Goal: Navigation & Orientation: Find specific page/section

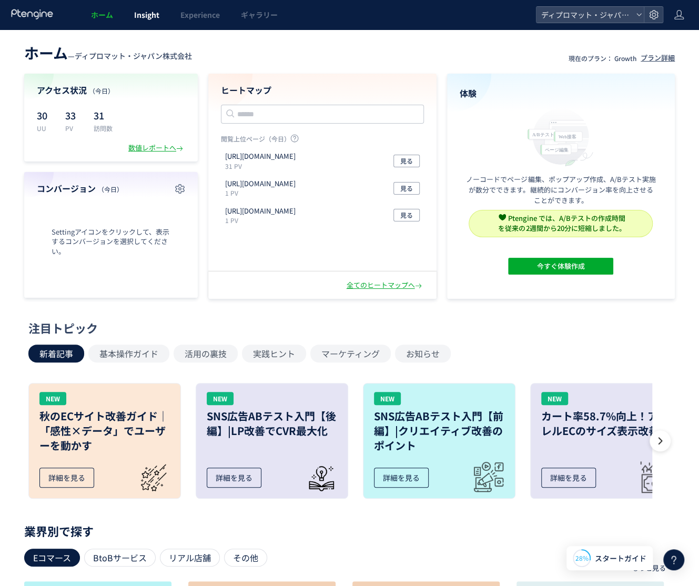
click at [147, 22] on link "Insight" at bounding box center [147, 14] width 46 height 29
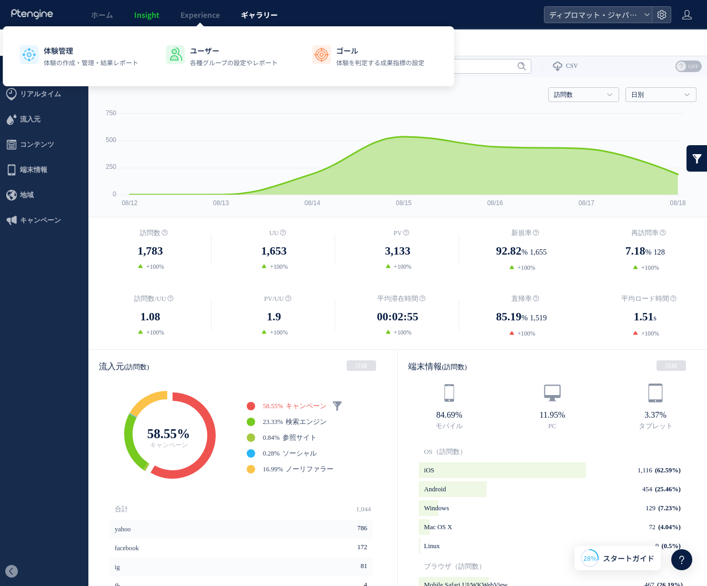
click at [264, 14] on span "ギャラリー" at bounding box center [259, 14] width 37 height 11
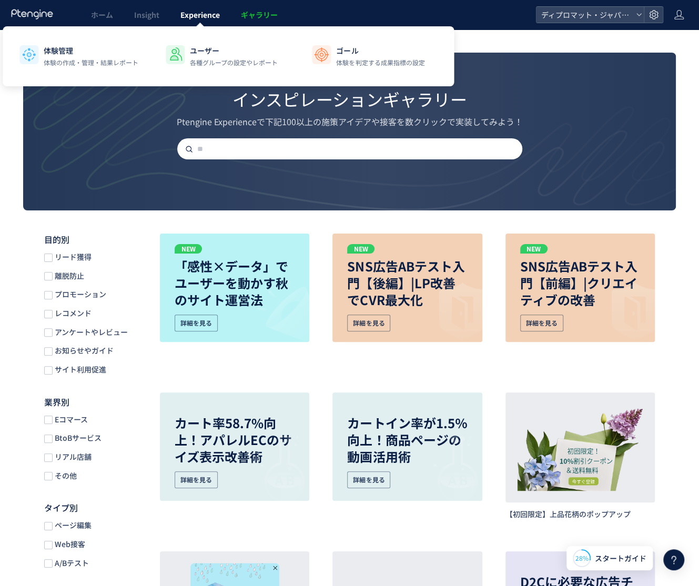
click at [202, 18] on span "Experience" at bounding box center [199, 14] width 39 height 11
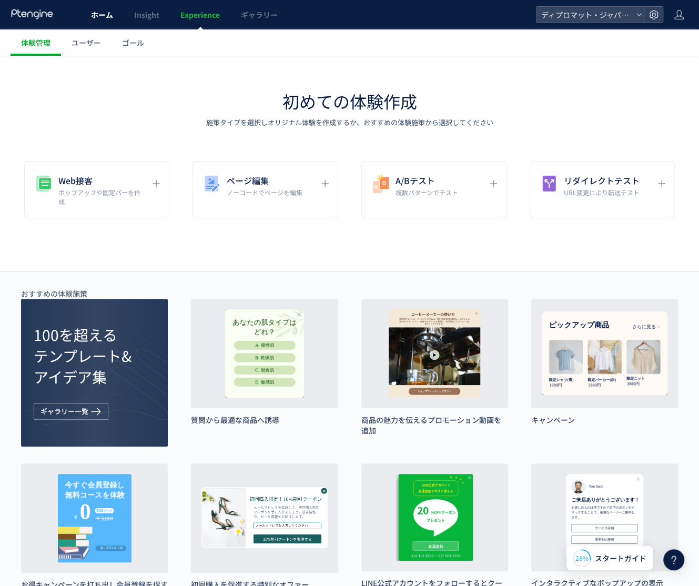
click at [94, 11] on span "ホーム" at bounding box center [102, 14] width 22 height 11
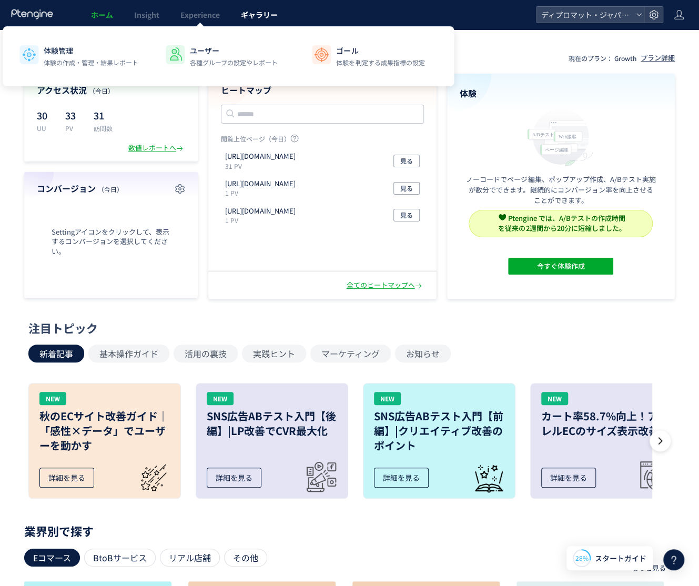
click at [238, 14] on link "ギャラリー" at bounding box center [259, 14] width 58 height 29
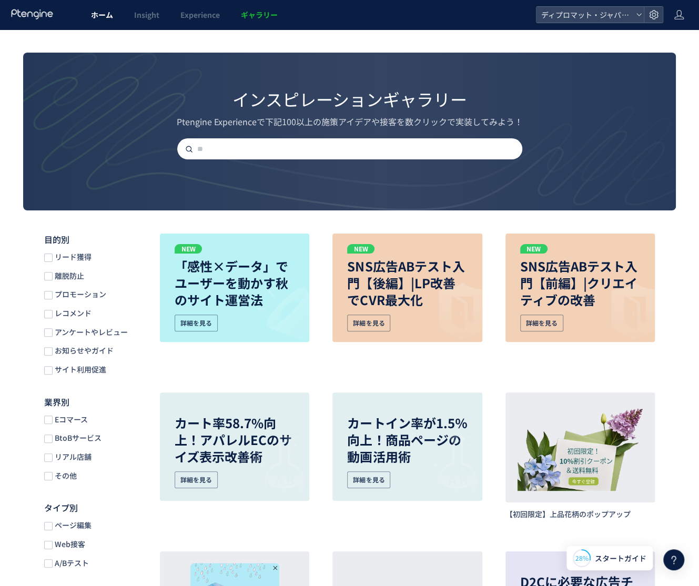
click at [104, 16] on span "ホーム" at bounding box center [102, 14] width 22 height 11
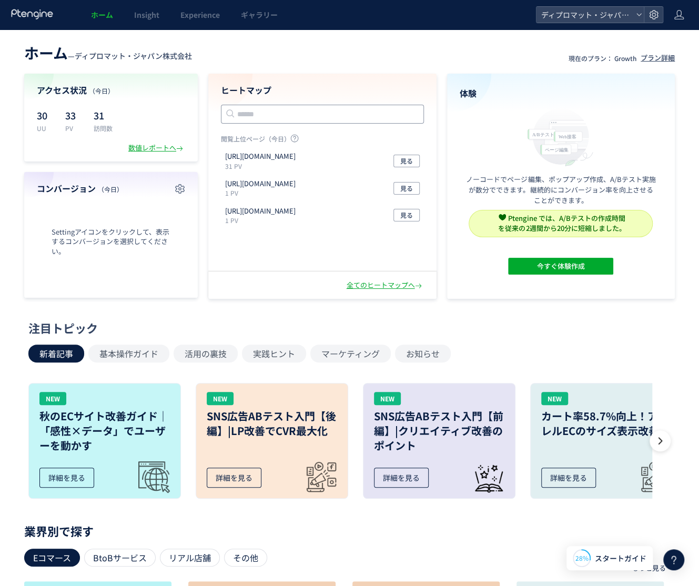
click at [307, 114] on input "text" at bounding box center [322, 114] width 203 height 19
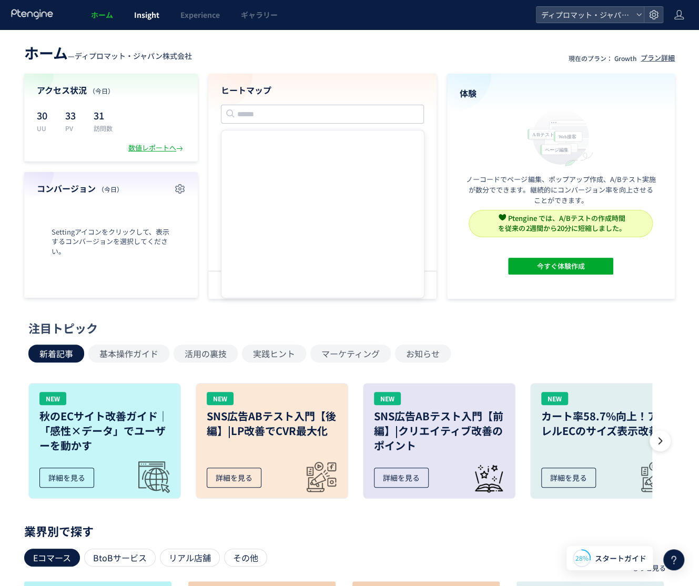
click at [145, 21] on link "Insight" at bounding box center [147, 14] width 46 height 29
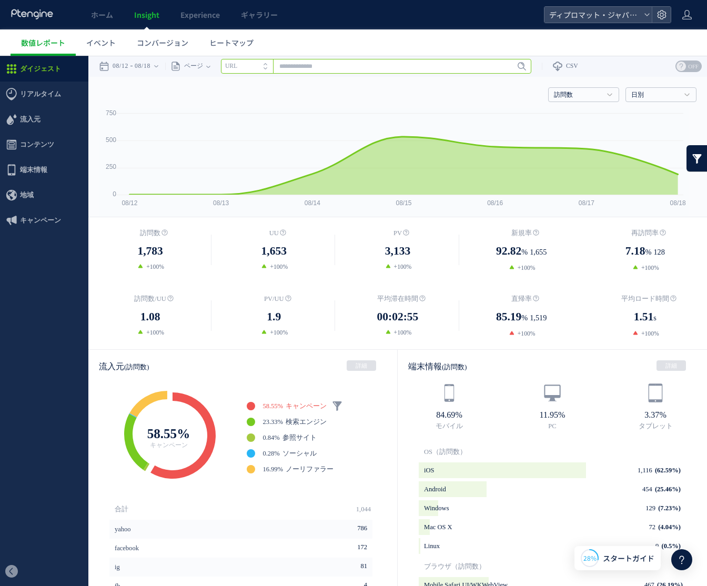
click at [308, 64] on input "text" at bounding box center [376, 66] width 310 height 15
type input "****"
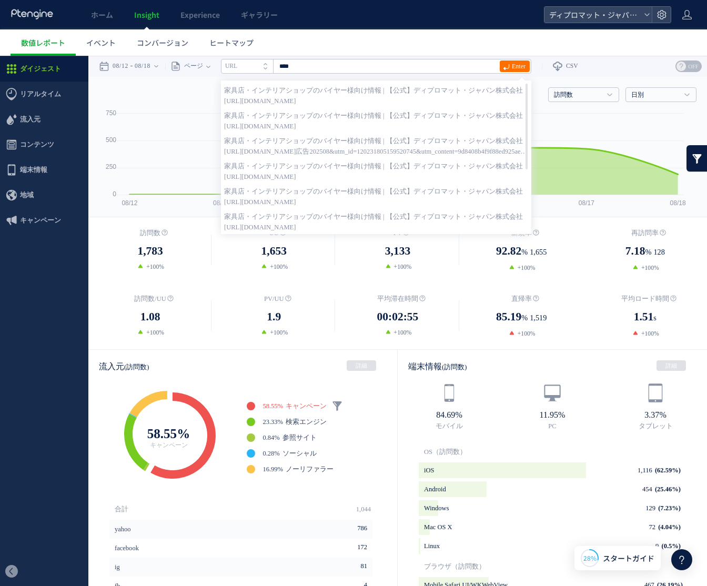
click at [402, 47] on ul "数値レポート イベント コンバージョン ヒートマップ" at bounding box center [359, 42] width 696 height 26
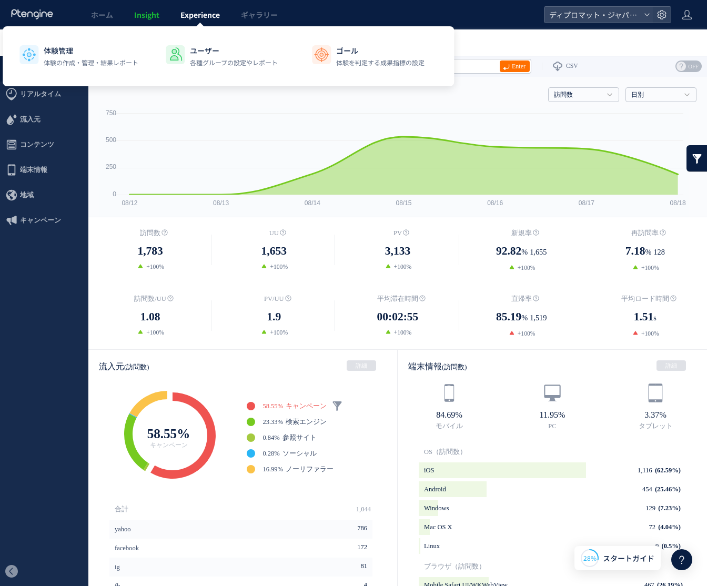
click at [204, 15] on span "Experience" at bounding box center [199, 14] width 39 height 11
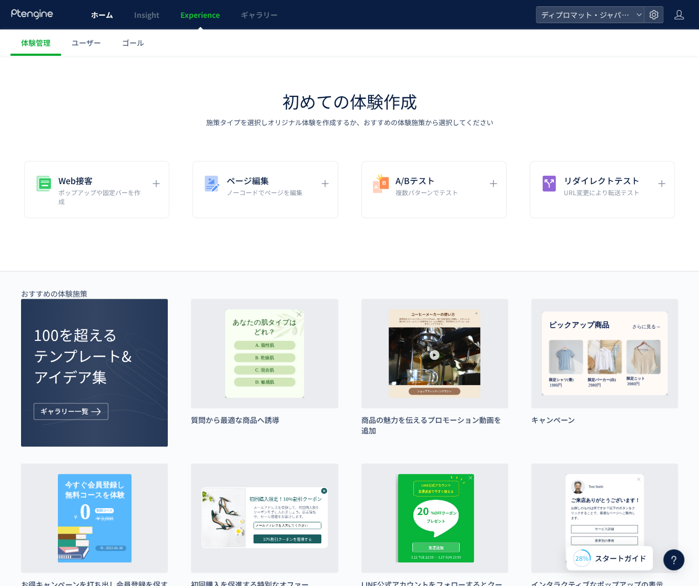
click at [104, 21] on link "ホーム" at bounding box center [101, 14] width 43 height 29
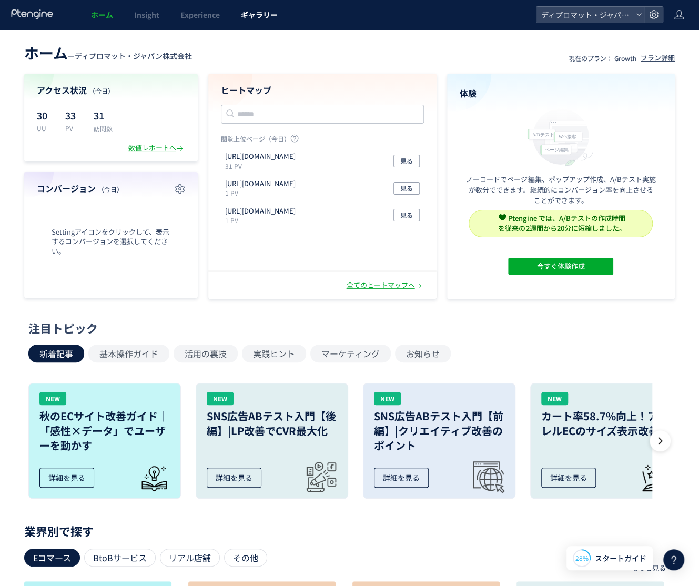
click at [251, 16] on span "ギャラリー" at bounding box center [259, 14] width 37 height 11
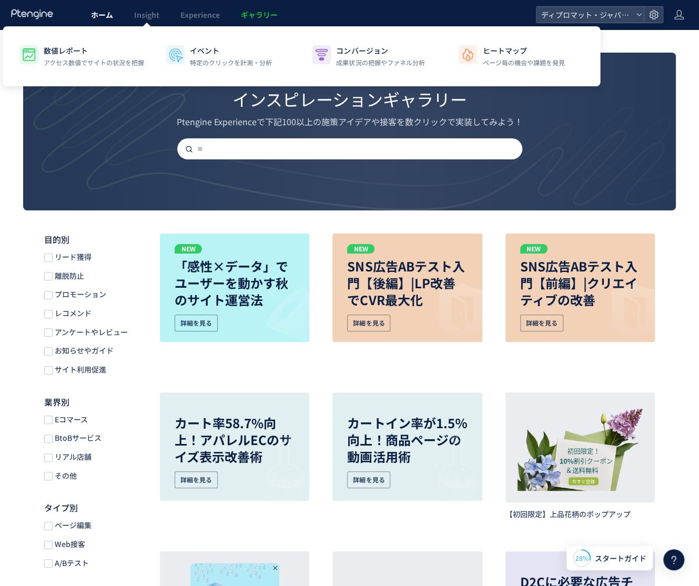
click at [110, 13] on span "ホーム" at bounding box center [102, 14] width 22 height 11
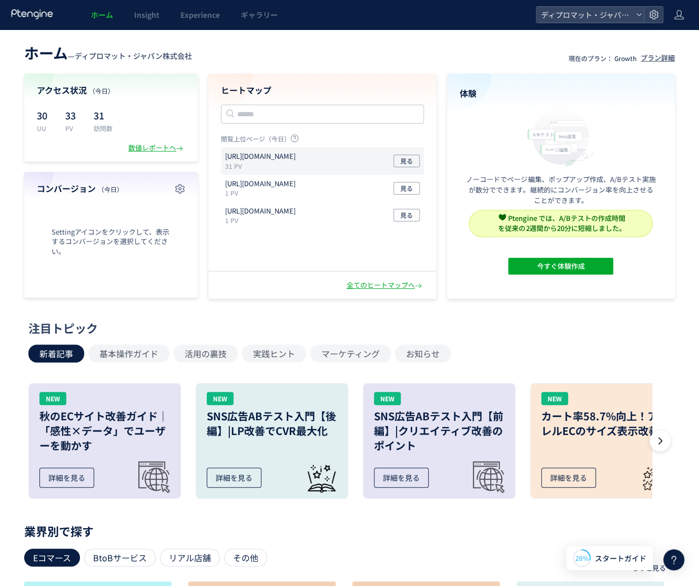
click at [295, 158] on p "[URL][DOMAIN_NAME]" at bounding box center [260, 156] width 70 height 10
click at [307, 116] on input "text" at bounding box center [322, 114] width 203 height 19
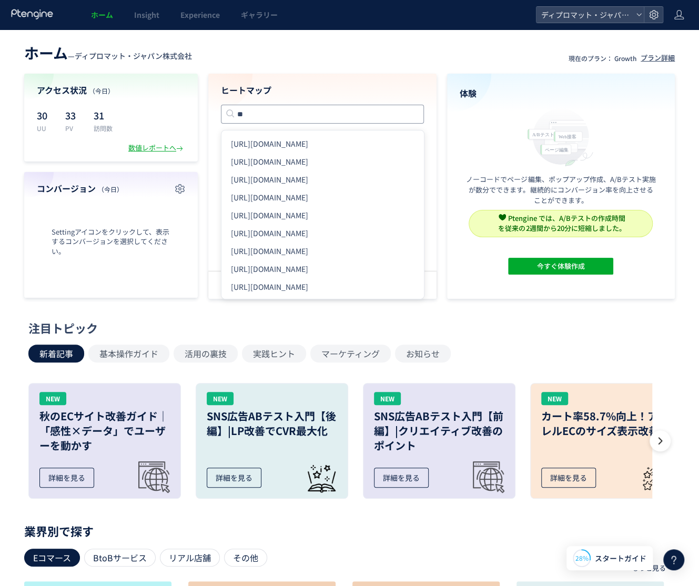
type input "*"
type input "****"
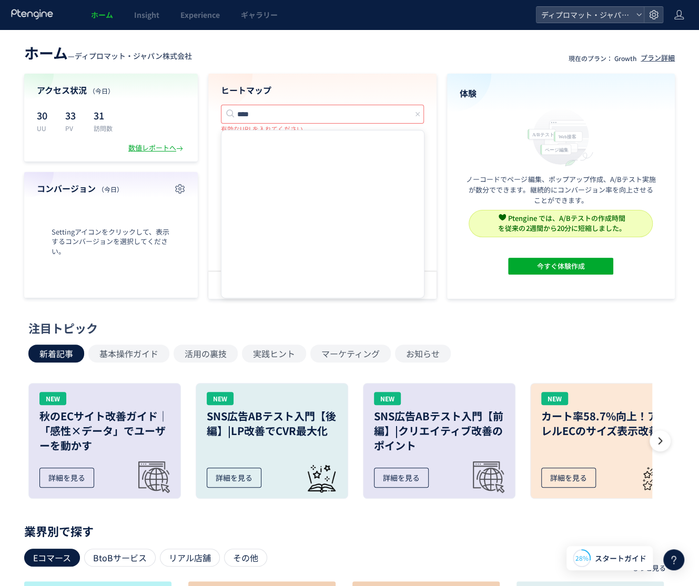
click at [376, 110] on input "****" at bounding box center [322, 114] width 203 height 19
click at [414, 116] on icon at bounding box center [417, 113] width 7 height 7
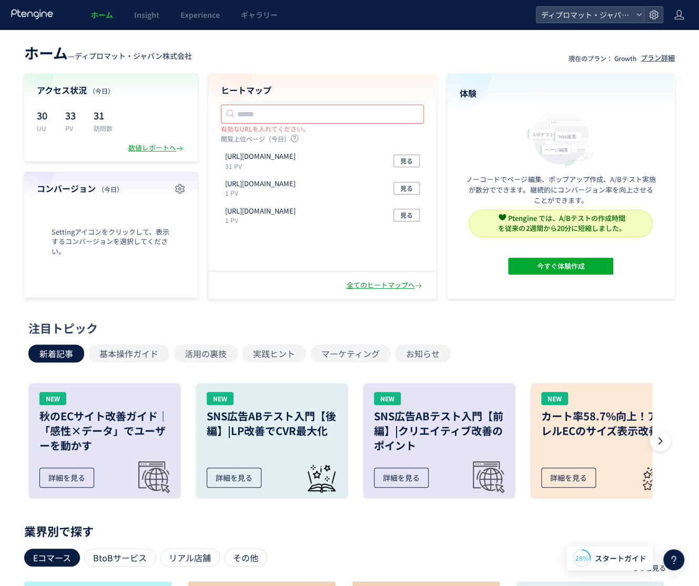
click at [386, 283] on div "全てのヒートマップへ" at bounding box center [384, 285] width 77 height 10
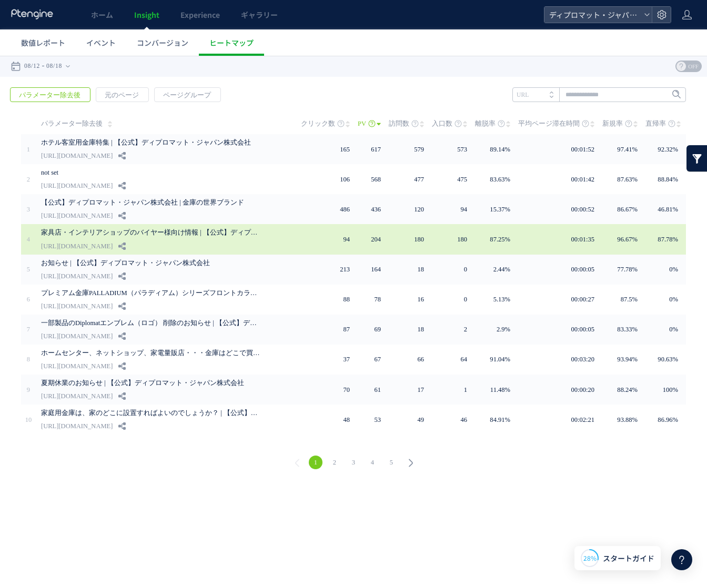
click at [122, 236] on link "家具店・インテリアショップのバイヤー様向け情報 | 【公式】ディプロマット・ジャパン株式会社" at bounding box center [151, 232] width 221 height 13
